Goal: Check status: Check status

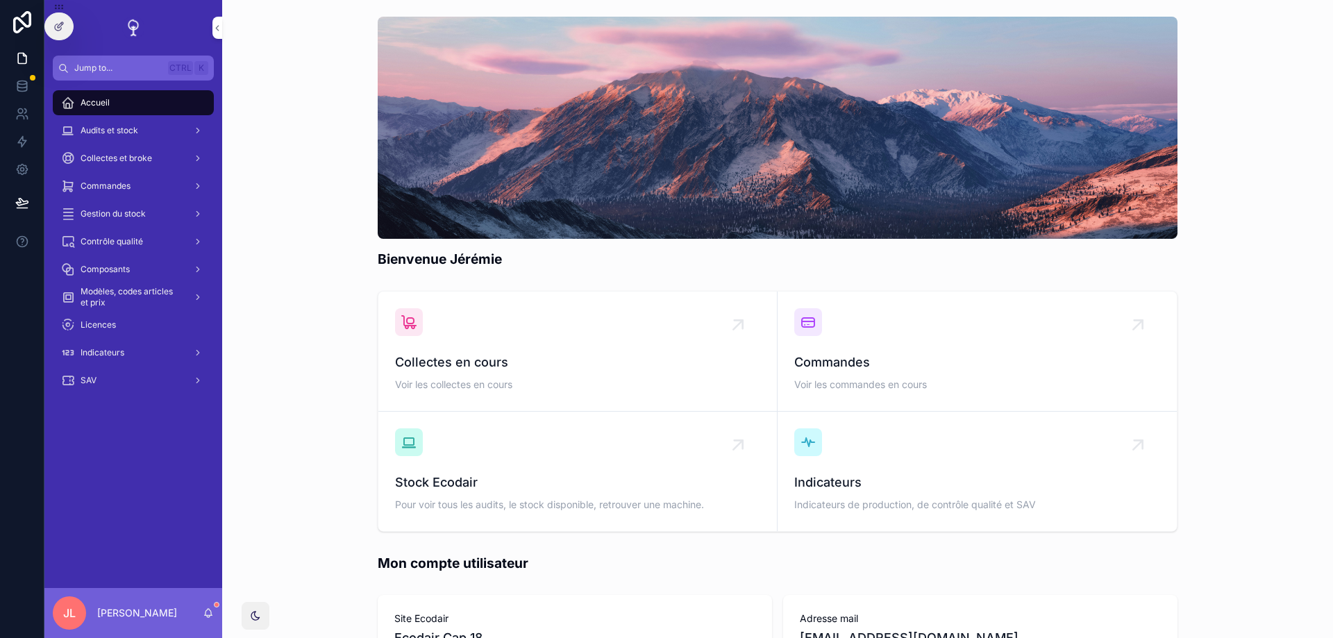
click at [102, 190] on span "Commandes" at bounding box center [106, 186] width 50 height 11
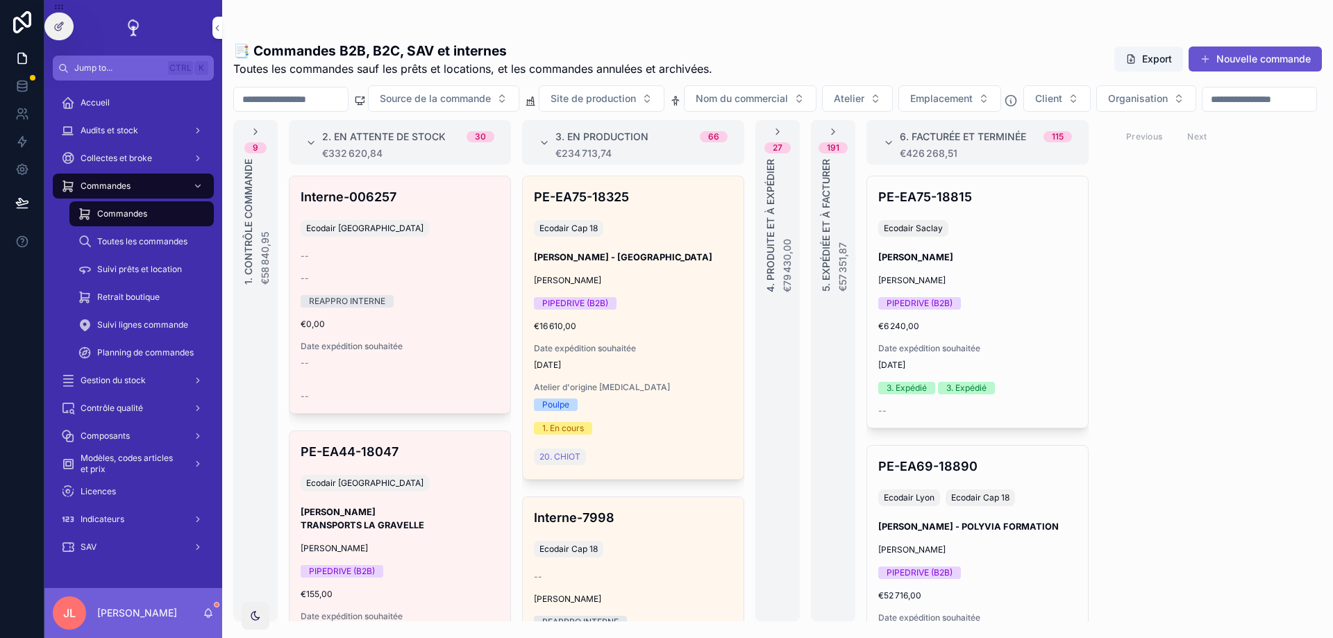
click at [641, 332] on span "€16 610,00" at bounding box center [633, 326] width 199 height 11
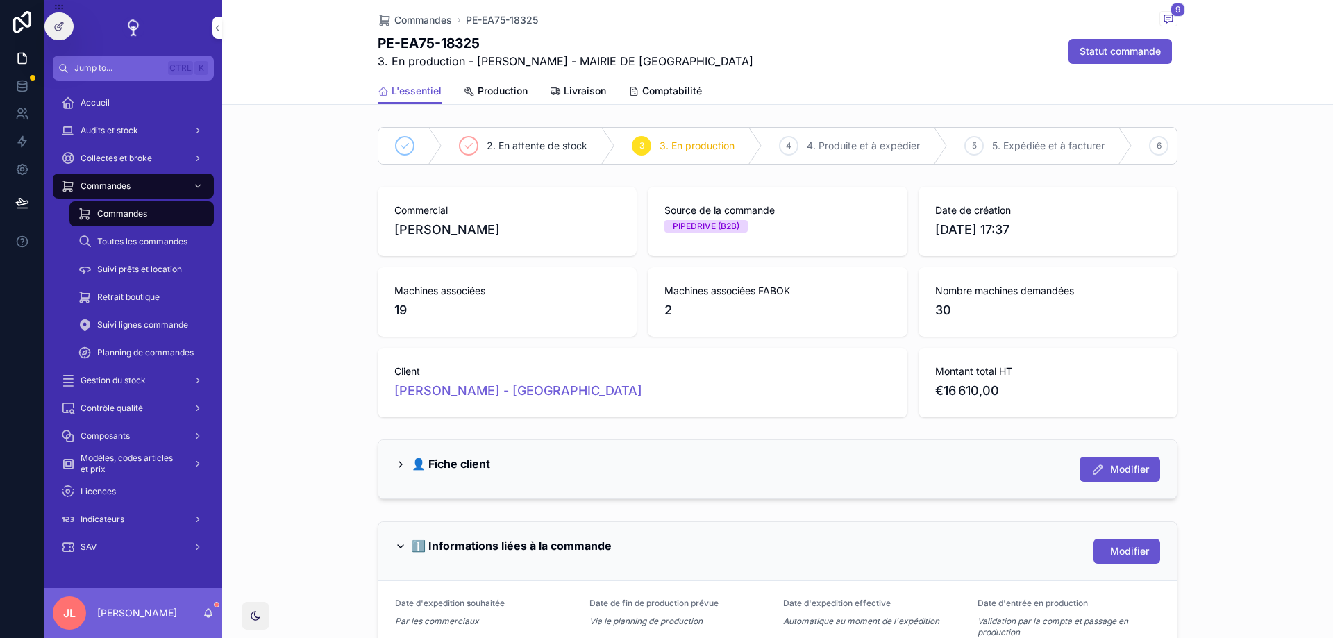
click at [585, 92] on span "Livraison" at bounding box center [585, 91] width 42 height 14
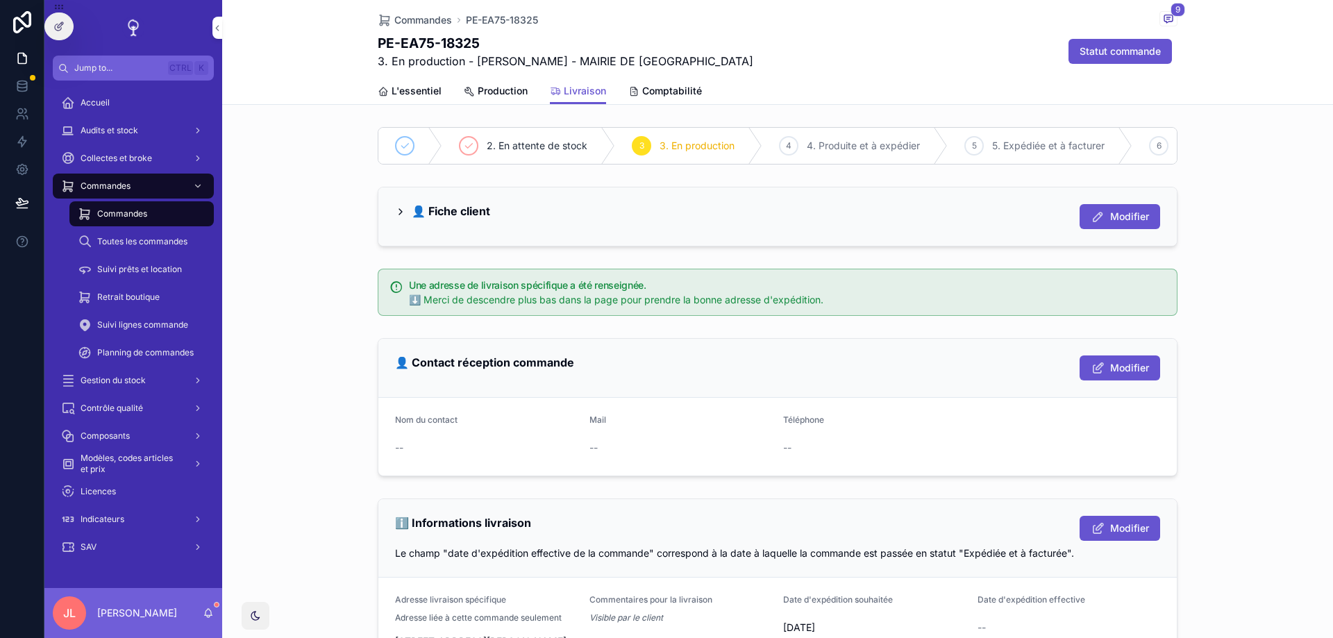
click at [498, 221] on div "👤 Fiche client Modifier" at bounding box center [777, 216] width 765 height 25
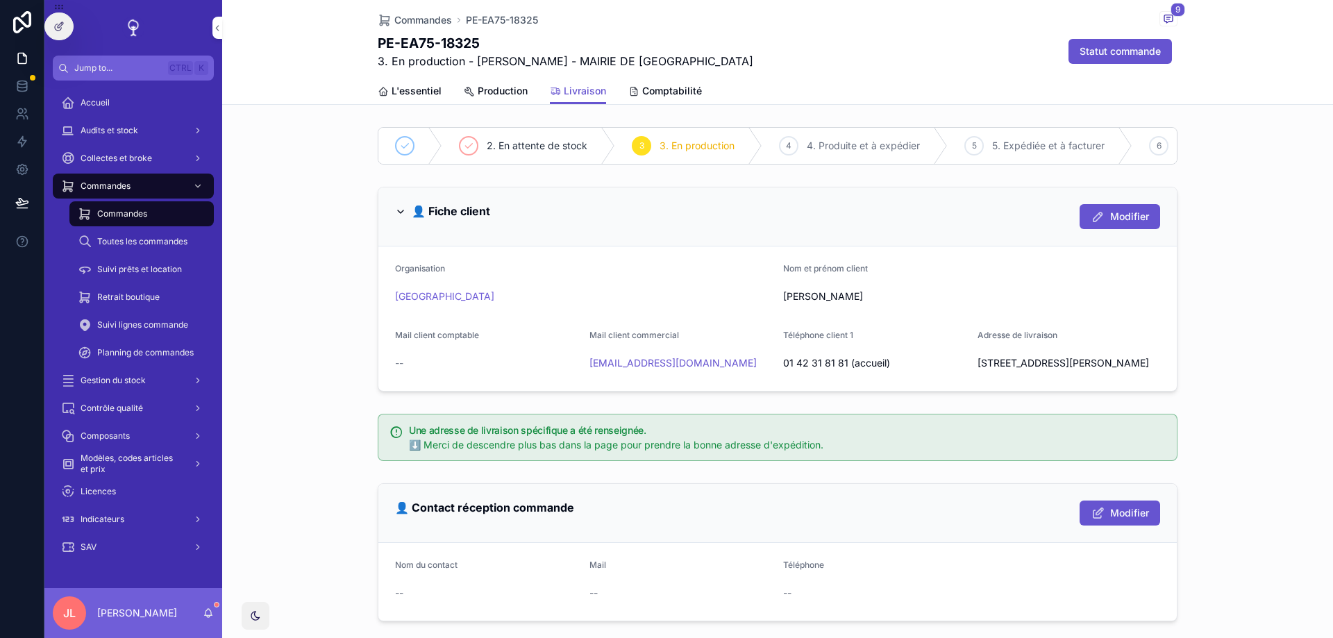
click at [461, 226] on div "👤 Fiche client Modifier" at bounding box center [777, 216] width 765 height 25
